Goal: Navigation & Orientation: Find specific page/section

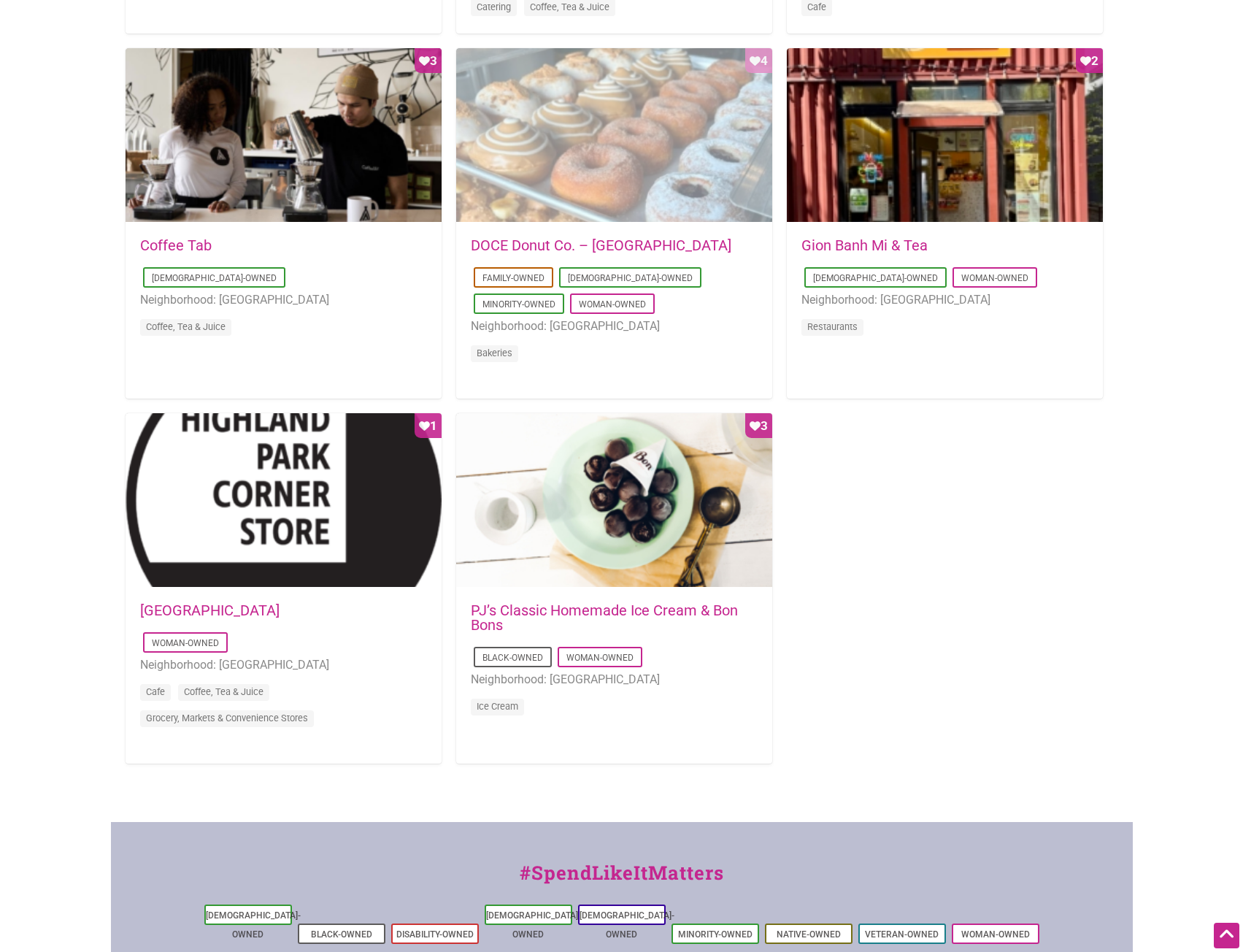
scroll to position [1022, 0]
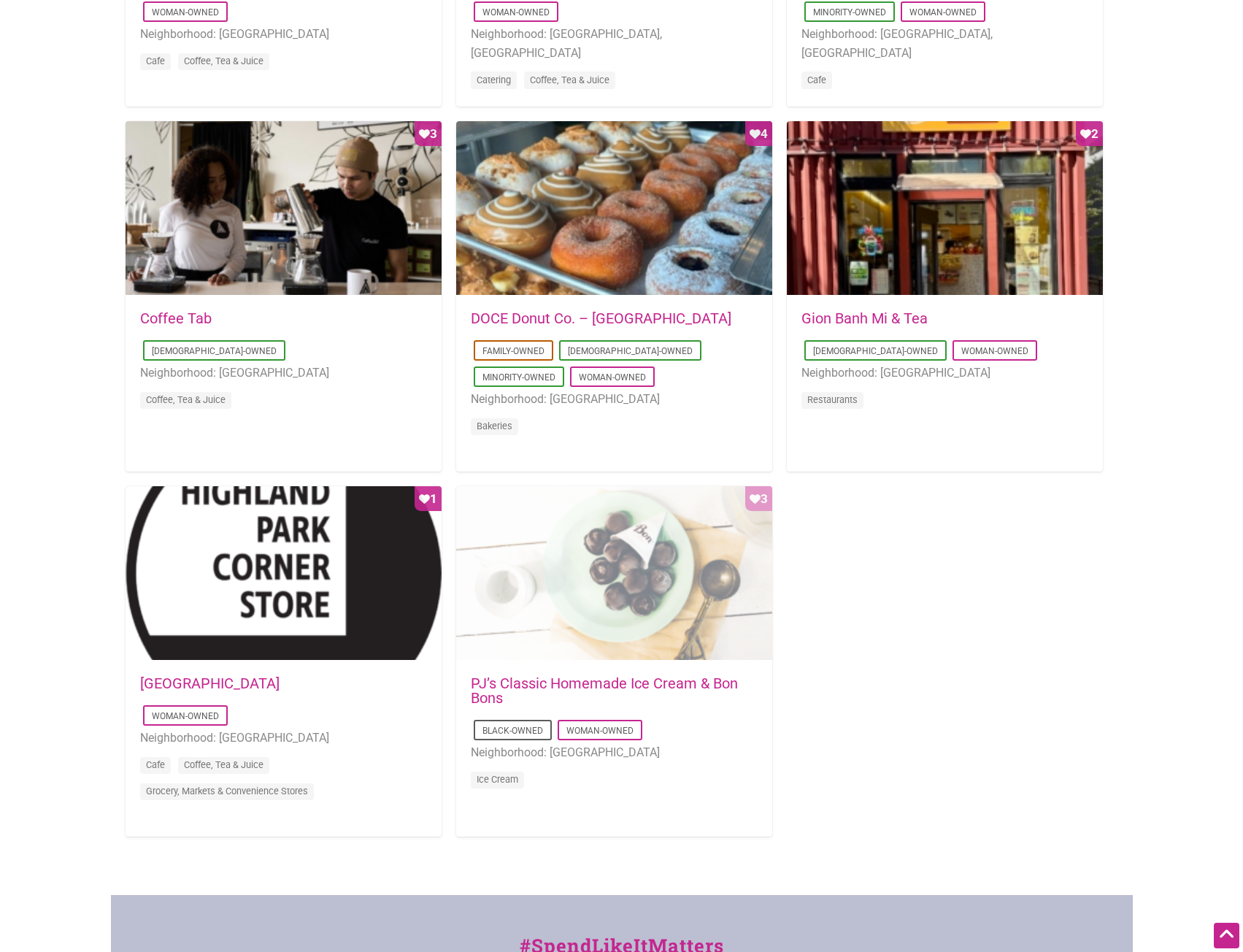
click at [588, 546] on div "Favorite Count 3" at bounding box center [614, 573] width 316 height 175
click at [632, 574] on div "Favorite Count 3" at bounding box center [614, 573] width 316 height 175
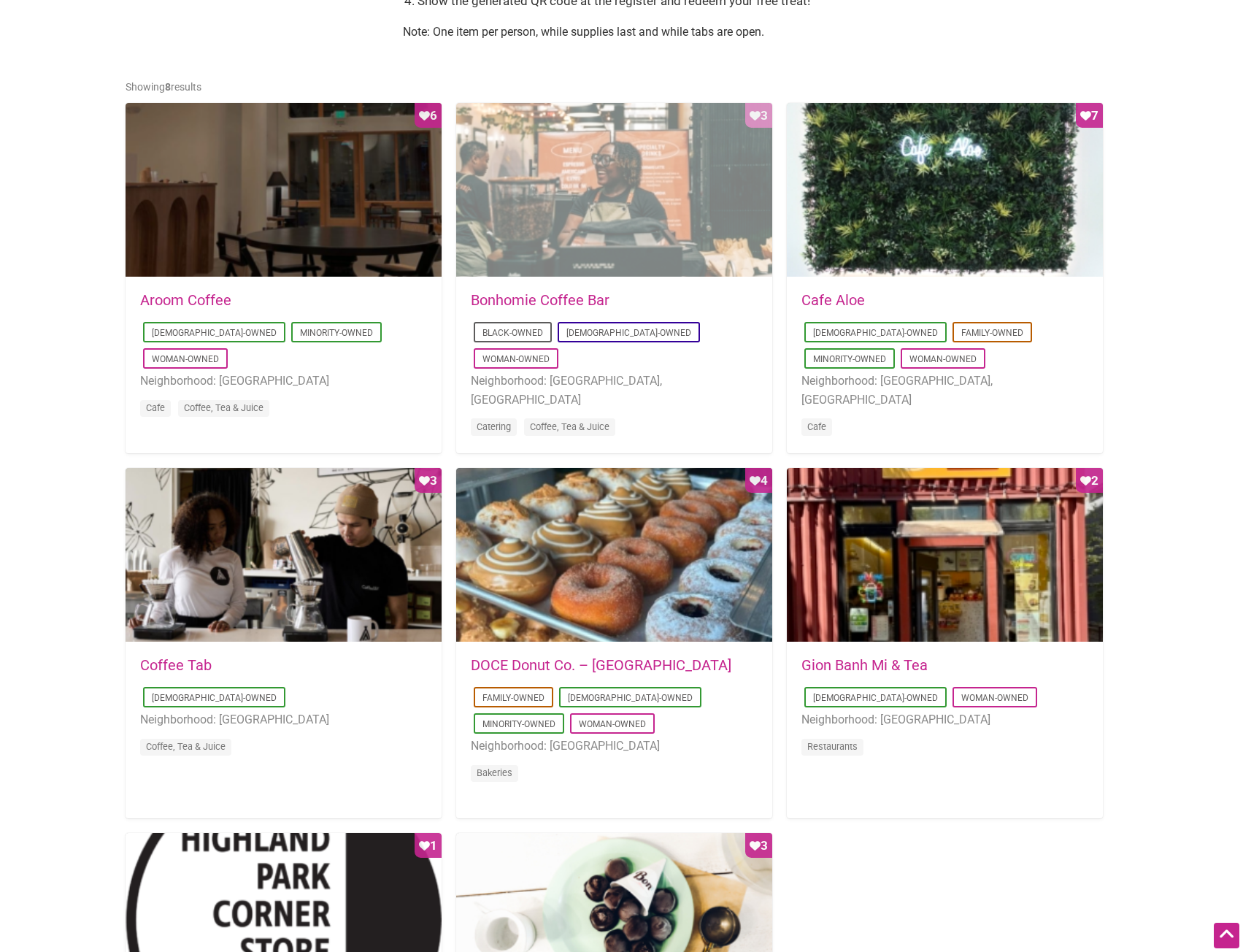
scroll to position [657, 0]
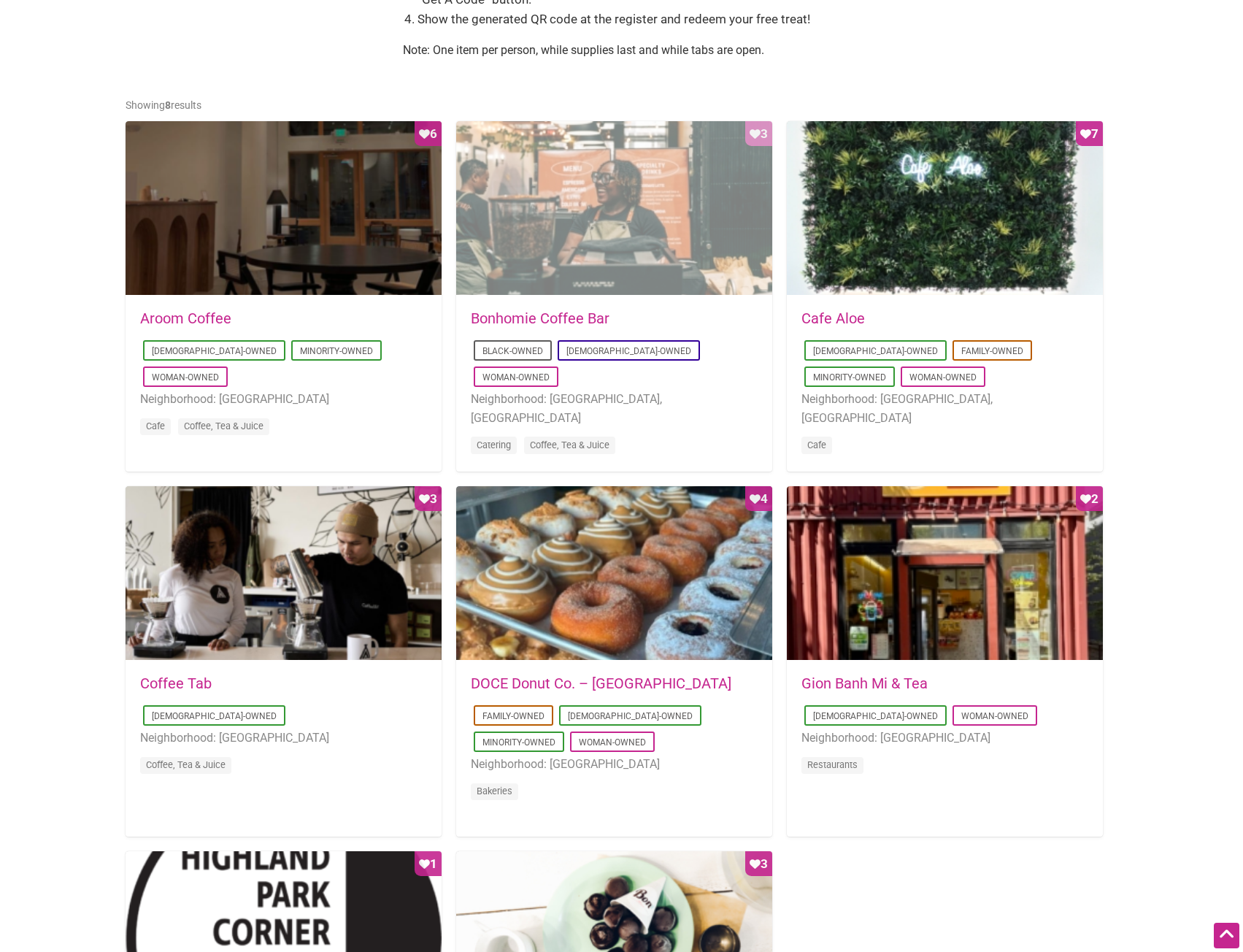
click at [658, 216] on div "Favorite Count 3" at bounding box center [614, 208] width 316 height 175
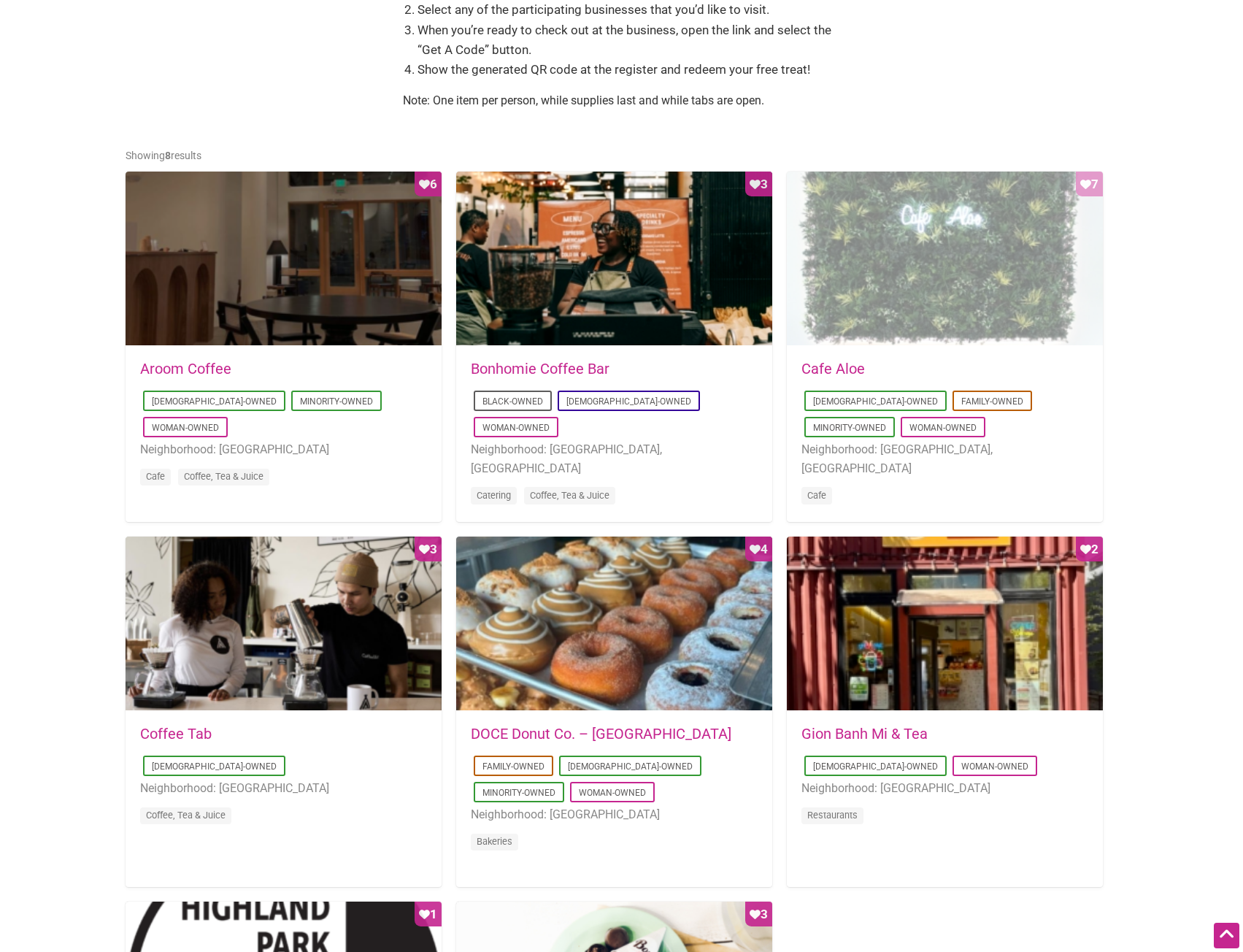
scroll to position [584, 0]
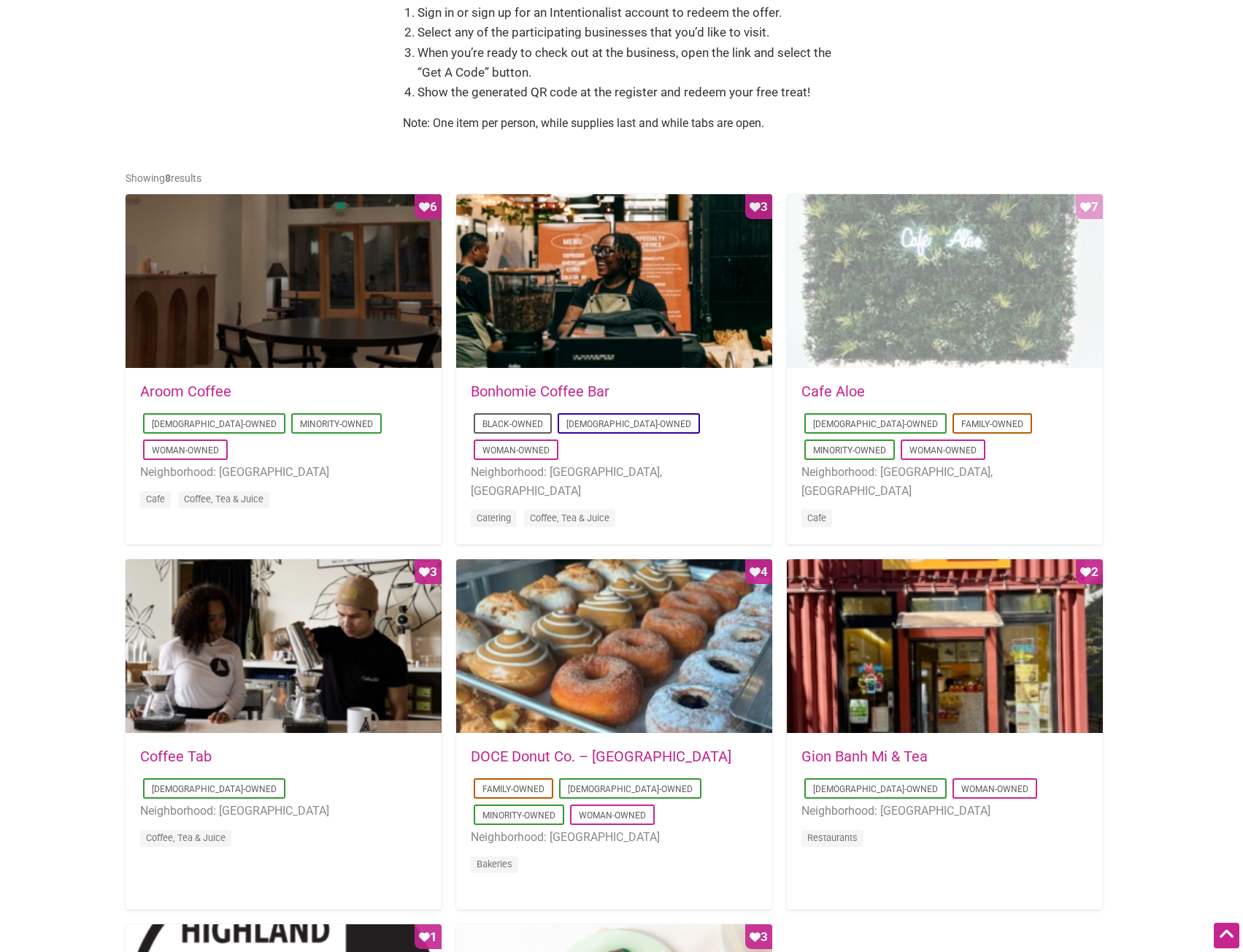
click at [945, 328] on div "Favorite Count 7" at bounding box center [945, 282] width 316 height 175
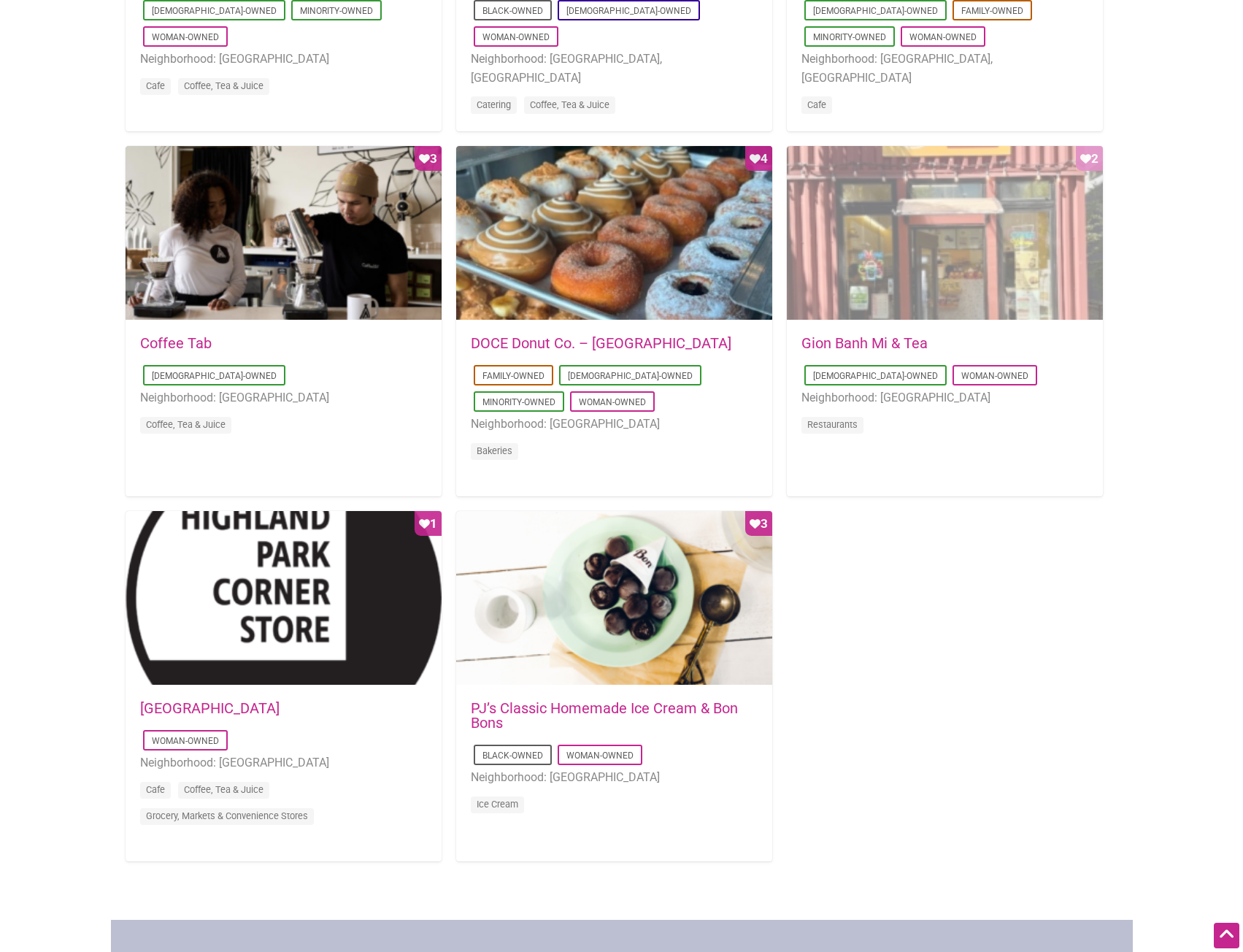
scroll to position [1022, 0]
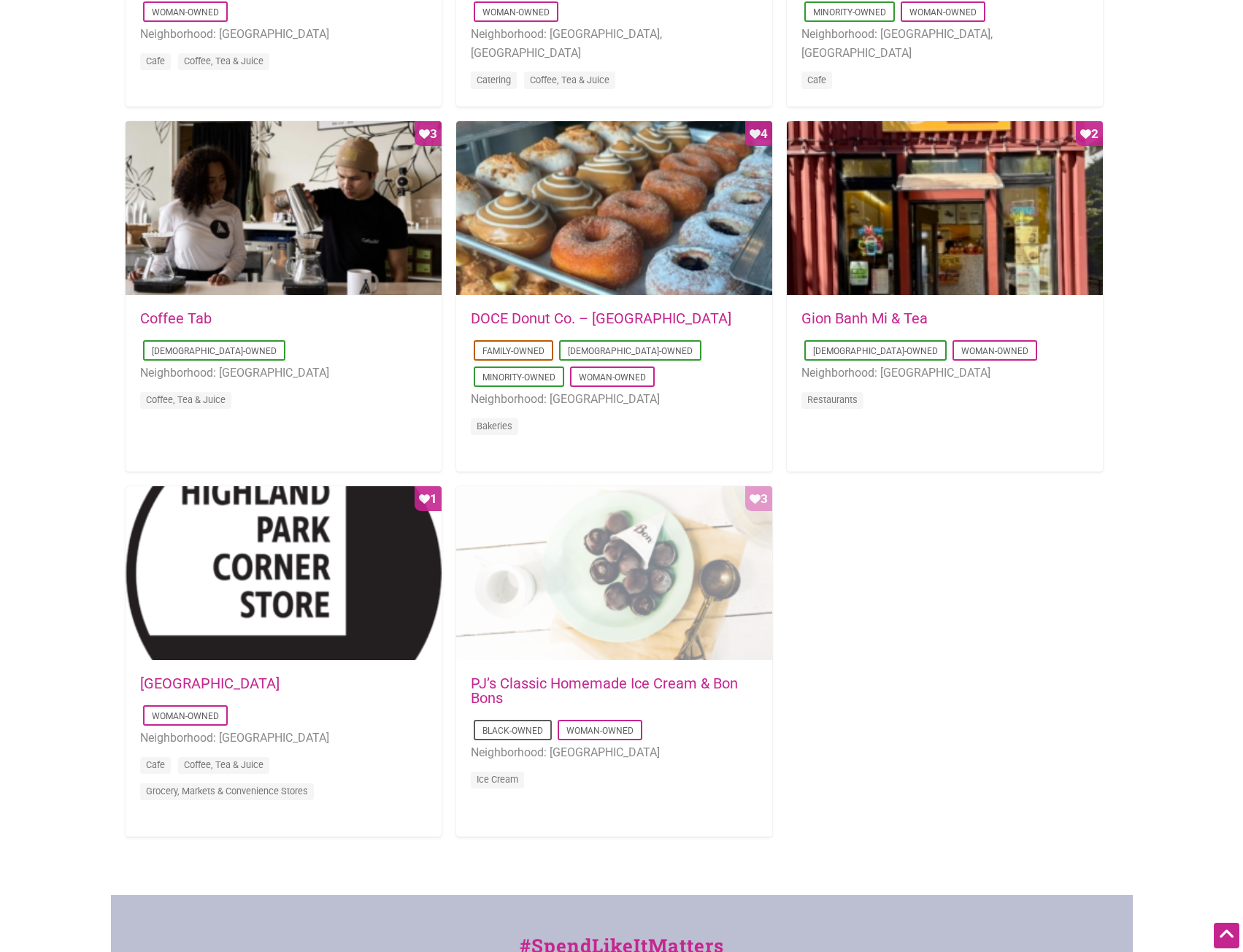
click at [644, 533] on div "Favorite Count 3" at bounding box center [614, 573] width 316 height 175
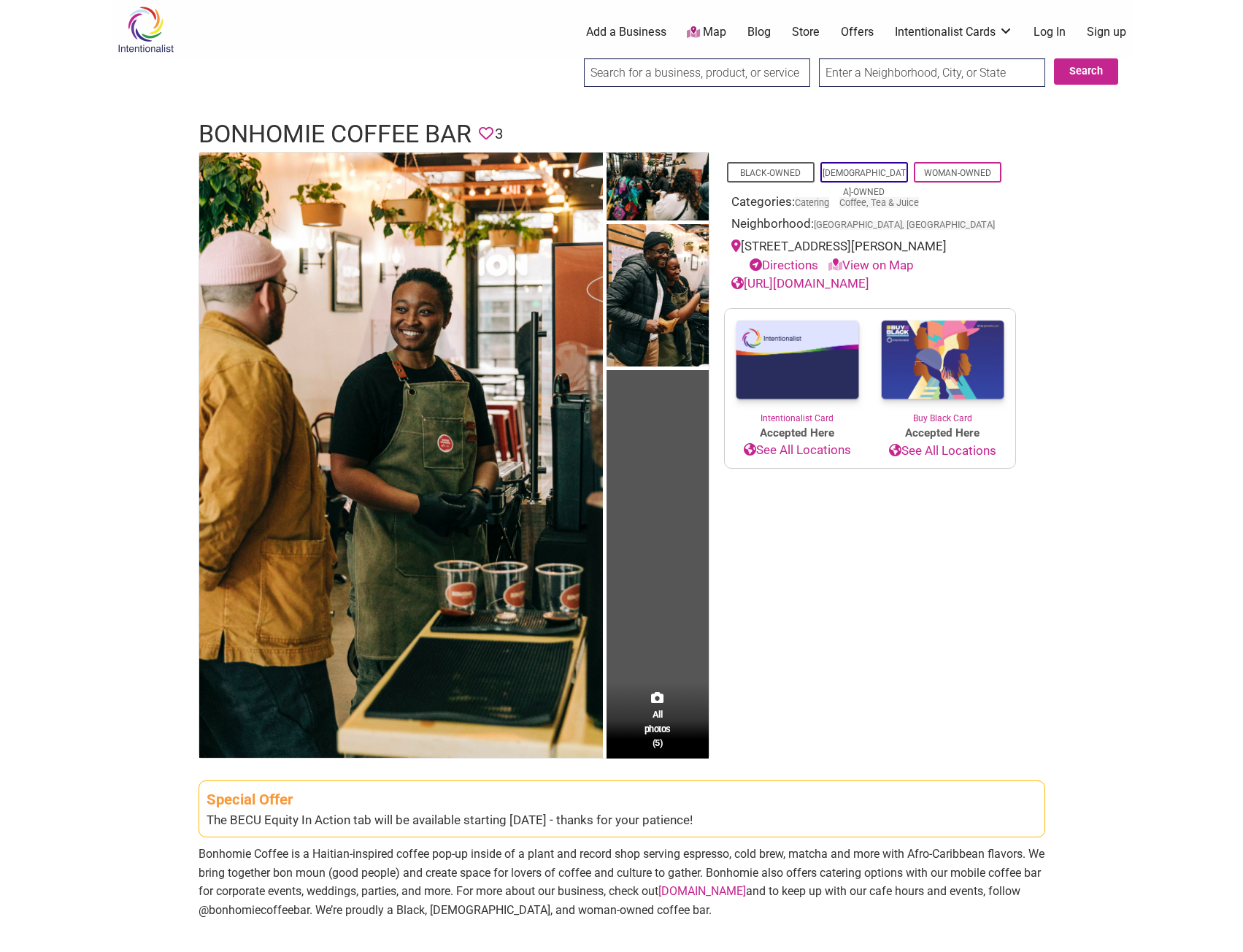
click at [769, 264] on link "Directions" at bounding box center [783, 265] width 68 height 15
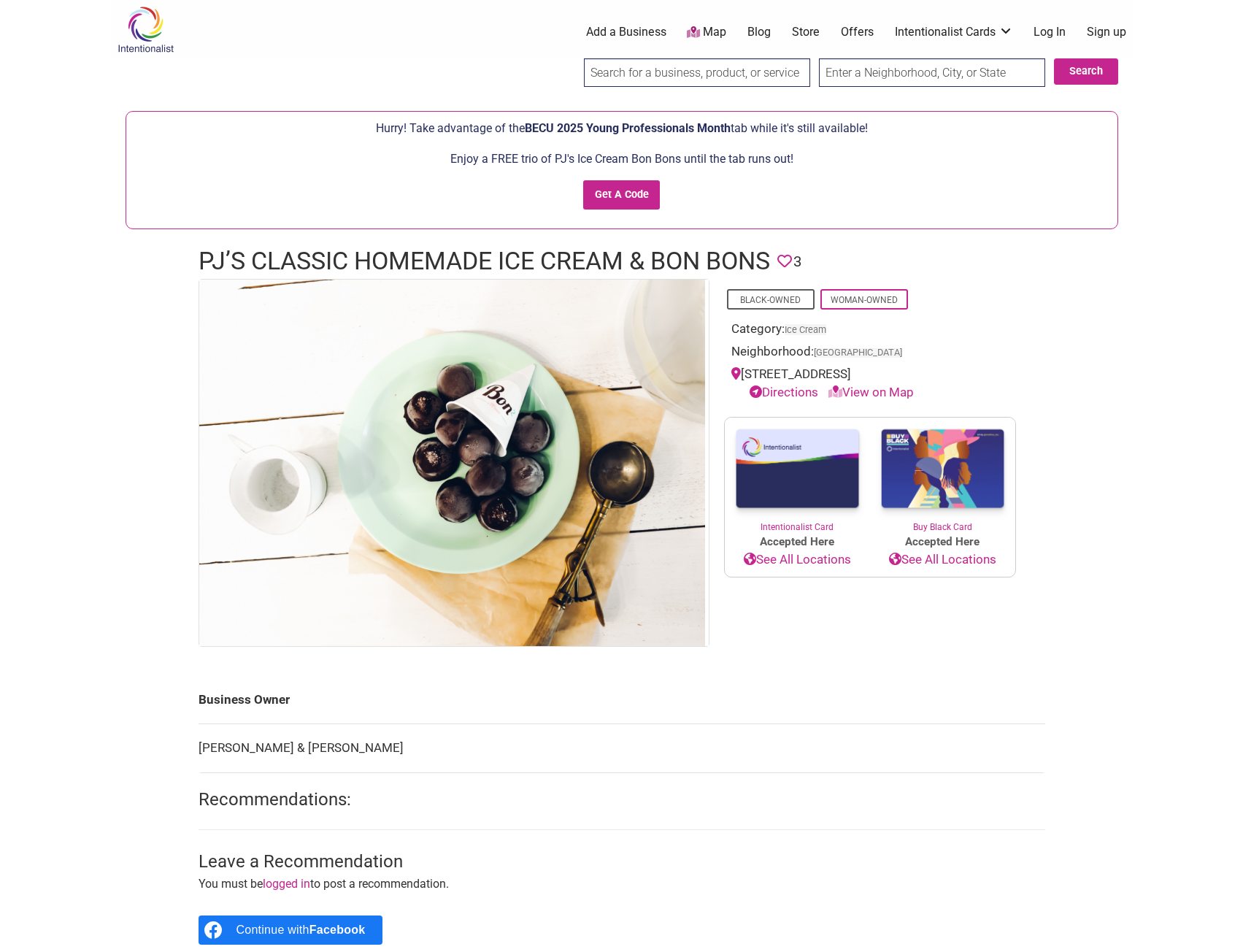
click at [895, 390] on link "View on Map" at bounding box center [872, 392] width 86 height 15
click at [889, 390] on link "View on Map" at bounding box center [872, 392] width 86 height 15
click at [889, 390] on link "View on Map" at bounding box center [872, 392] width 86 height 15
